Goal: Transaction & Acquisition: Obtain resource

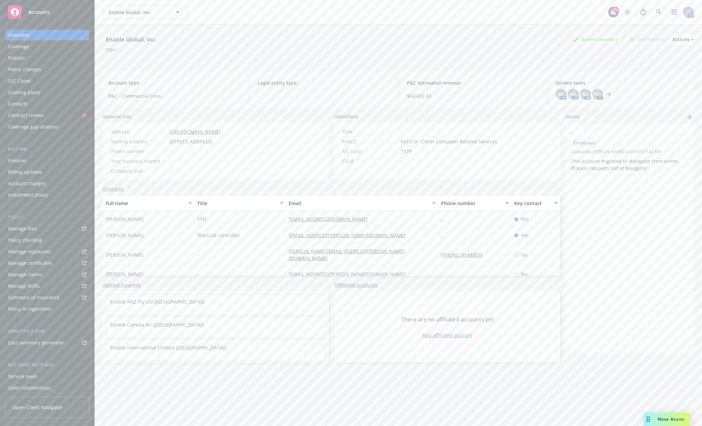
click at [53, 15] on div "Accounts" at bounding box center [47, 12] width 78 height 14
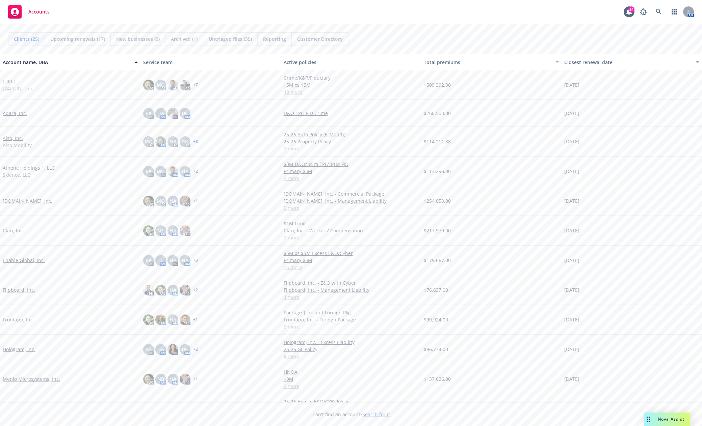
click at [19, 166] on link "Athene Holdings 1, LLC" at bounding box center [29, 167] width 52 height 7
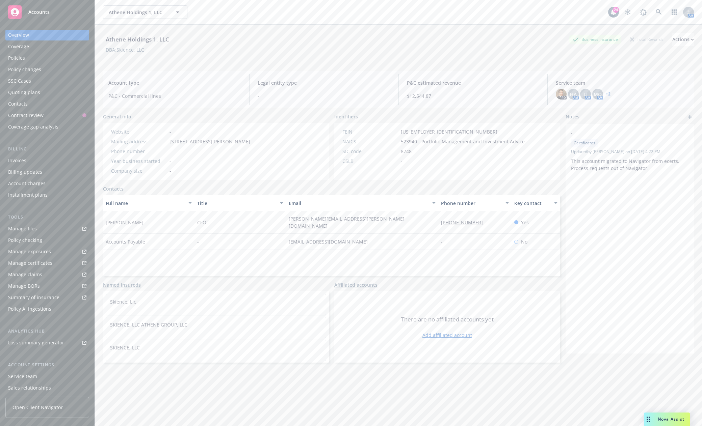
click at [36, 232] on link "Manage files" at bounding box center [47, 228] width 84 height 11
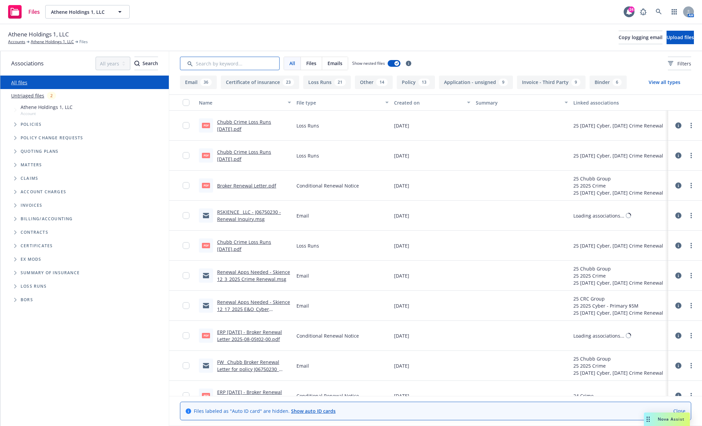
click at [226, 61] on input "Search by keyword..." at bounding box center [230, 64] width 100 height 14
type input "soi"
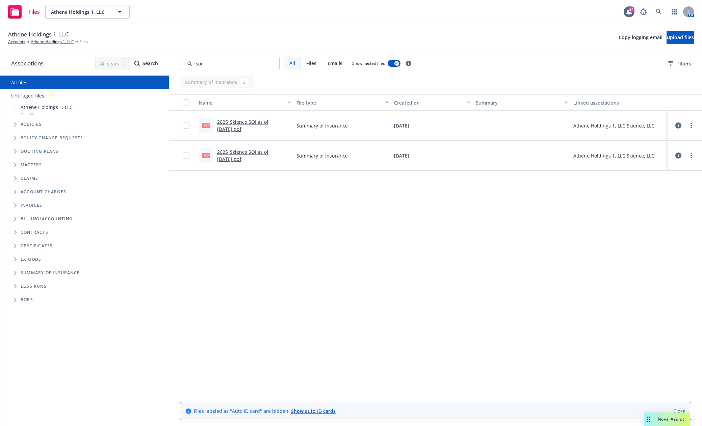
click at [245, 151] on link "2025_Skience SOI as of 1.7.2025.pdf" at bounding box center [242, 156] width 51 height 14
click at [243, 129] on link "2025_Skience SOI as of 12.31.2024.pdf" at bounding box center [242, 126] width 51 height 14
